Goal: Navigation & Orientation: Find specific page/section

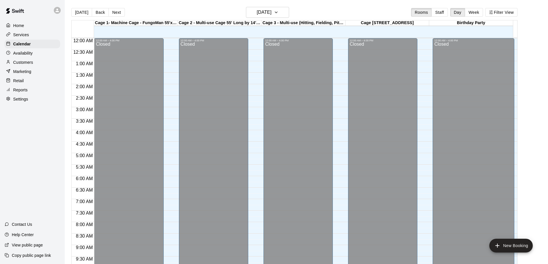
scroll to position [302, 0]
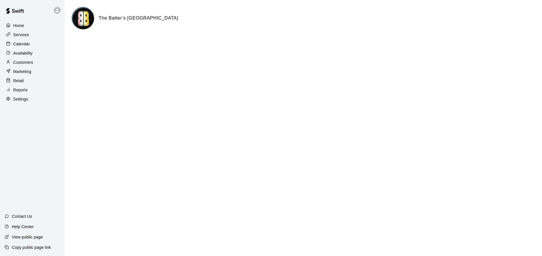
click at [28, 43] on p "Calendar" at bounding box center [21, 44] width 17 height 6
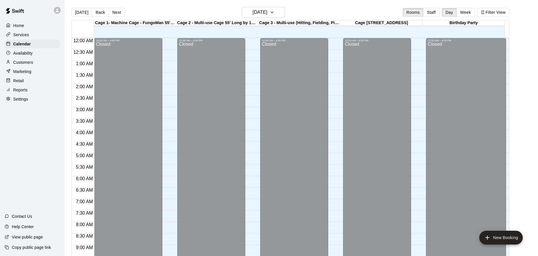
scroll to position [311, 0]
